Goal: Information Seeking & Learning: Learn about a topic

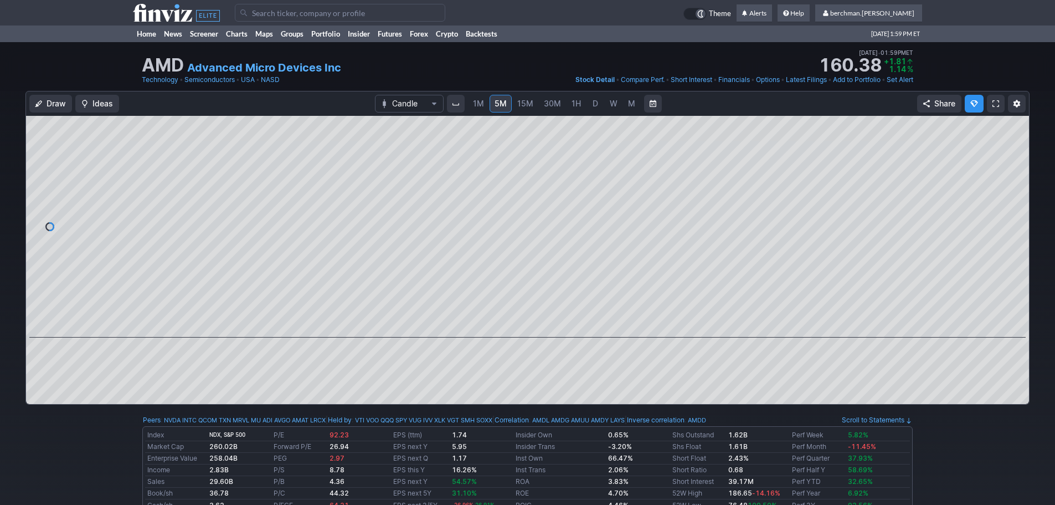
click at [285, 13] on input "Search" at bounding box center [340, 13] width 211 height 18
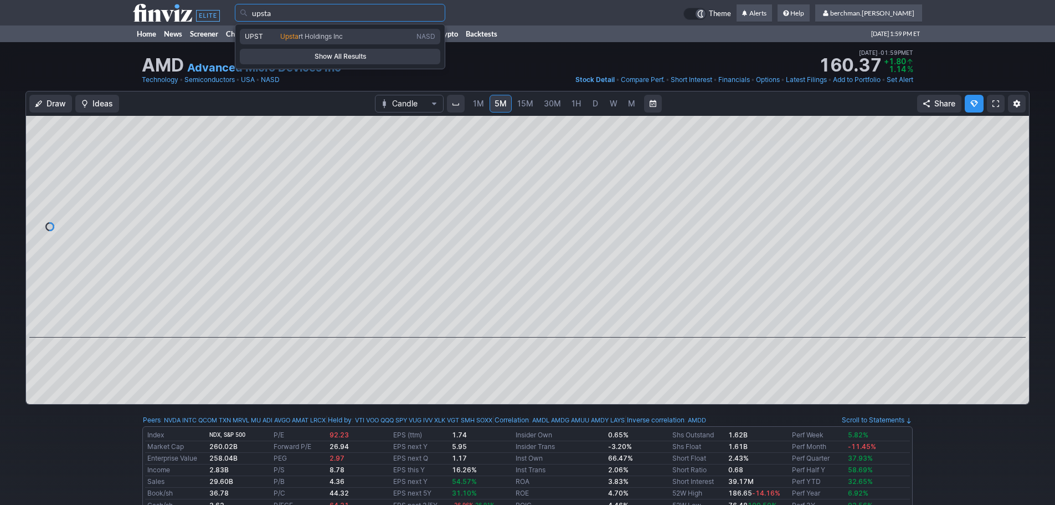
click at [368, 42] on link "UPST Upsta rt Holdings Inc NASD" at bounding box center [340, 37] width 201 height 16
type input "UPST"
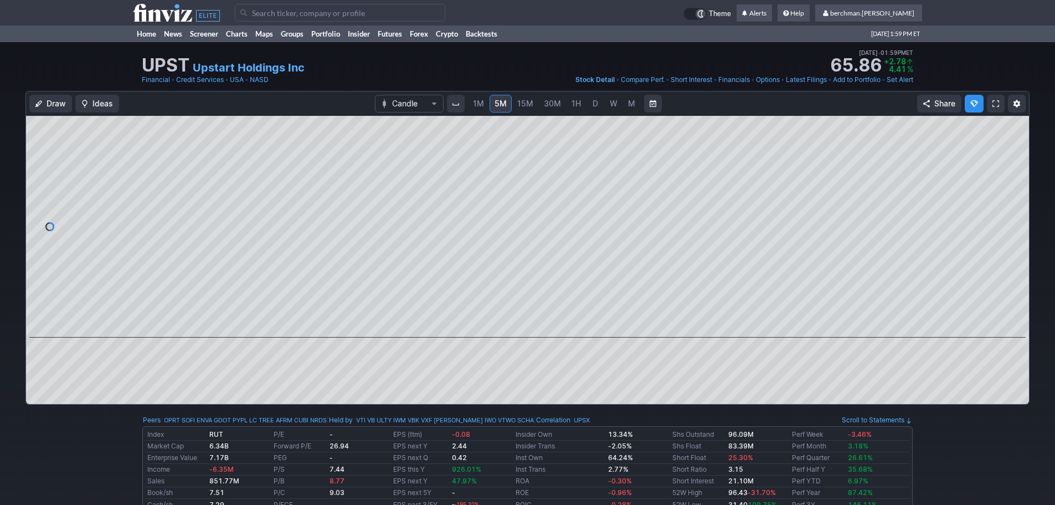
click at [594, 104] on span "D" at bounding box center [596, 103] width 6 height 9
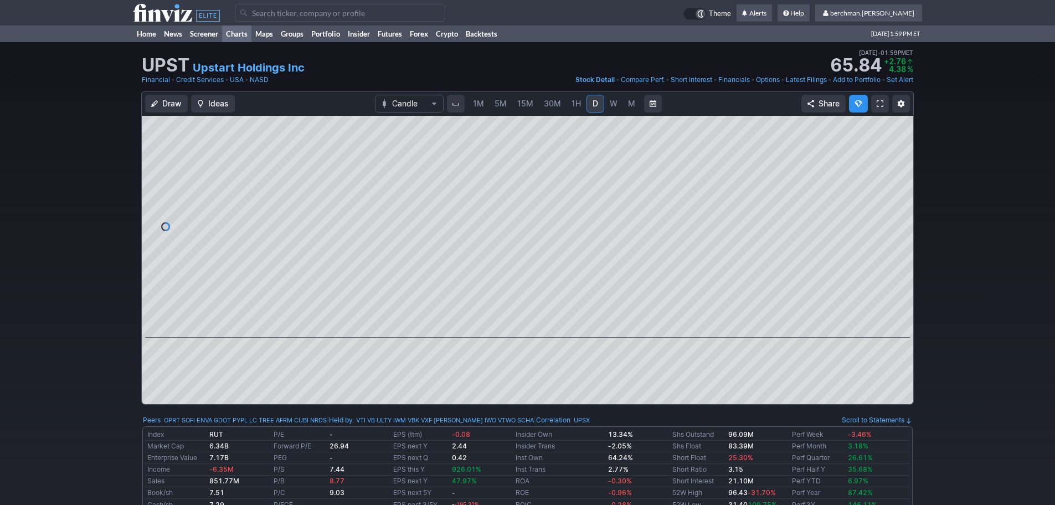
click at [228, 33] on link "Charts" at bounding box center [236, 33] width 29 height 17
